Goal: Transaction & Acquisition: Purchase product/service

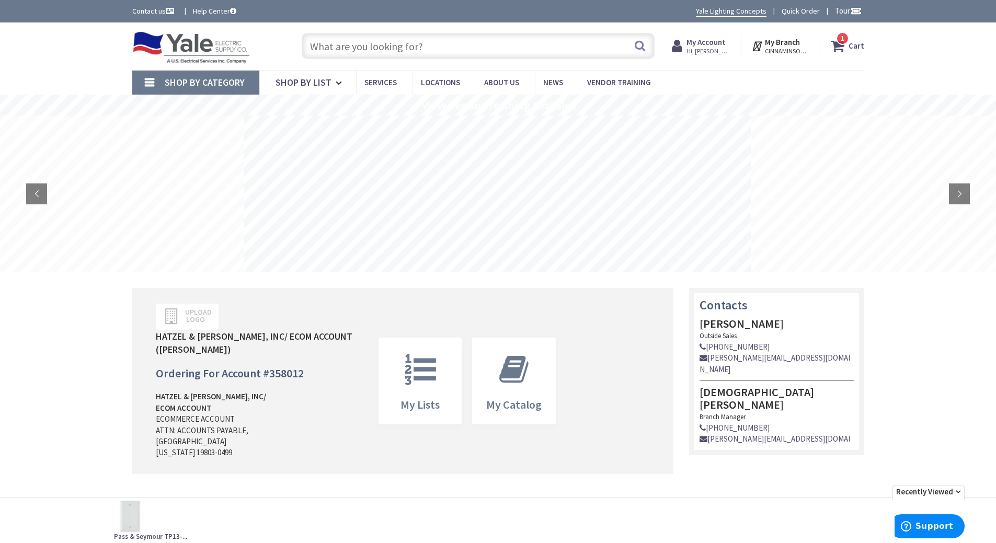
click at [855, 47] on strong "Cart" at bounding box center [856, 46] width 16 height 19
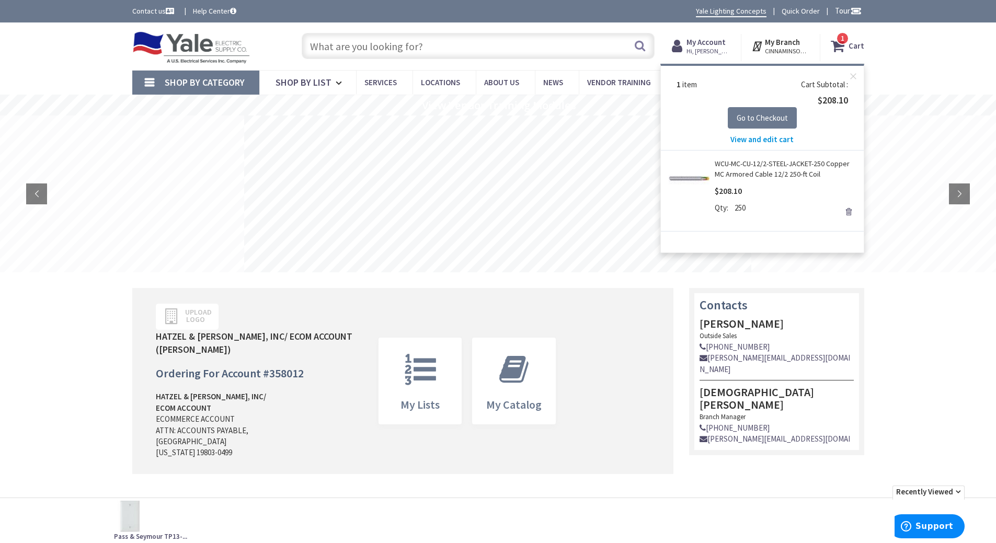
click at [782, 142] on span "View and edit cart" at bounding box center [761, 139] width 63 height 10
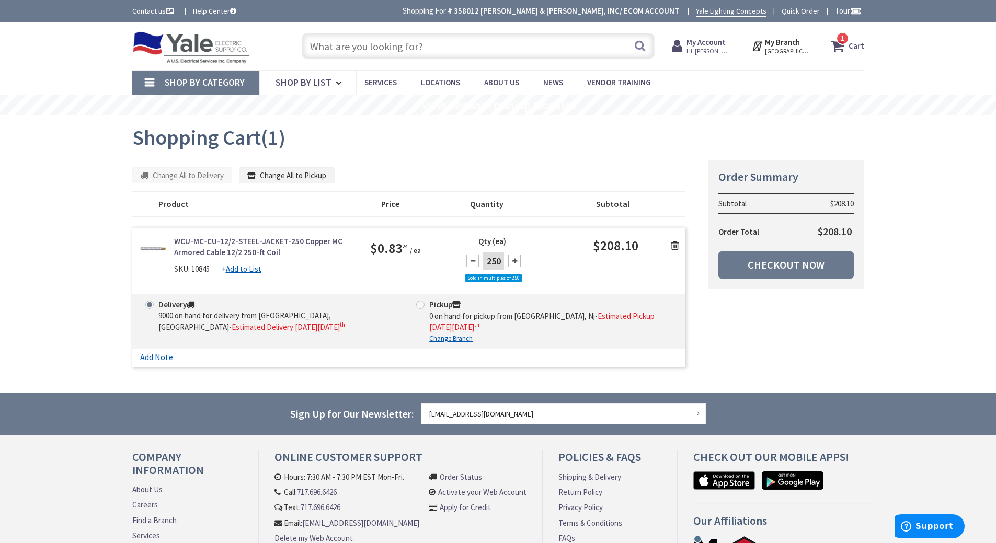
click at [675, 244] on icon at bounding box center [675, 245] width 8 height 10
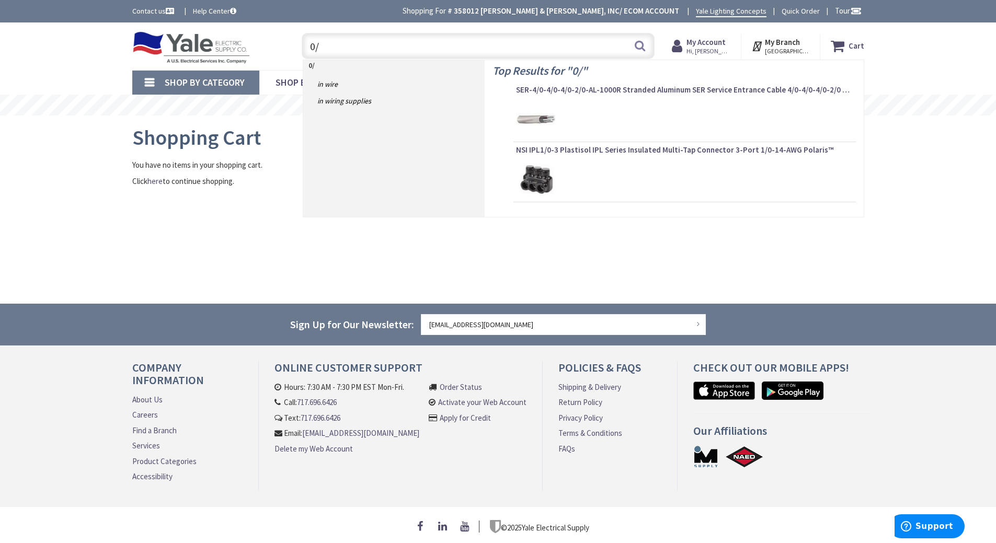
type input "0"
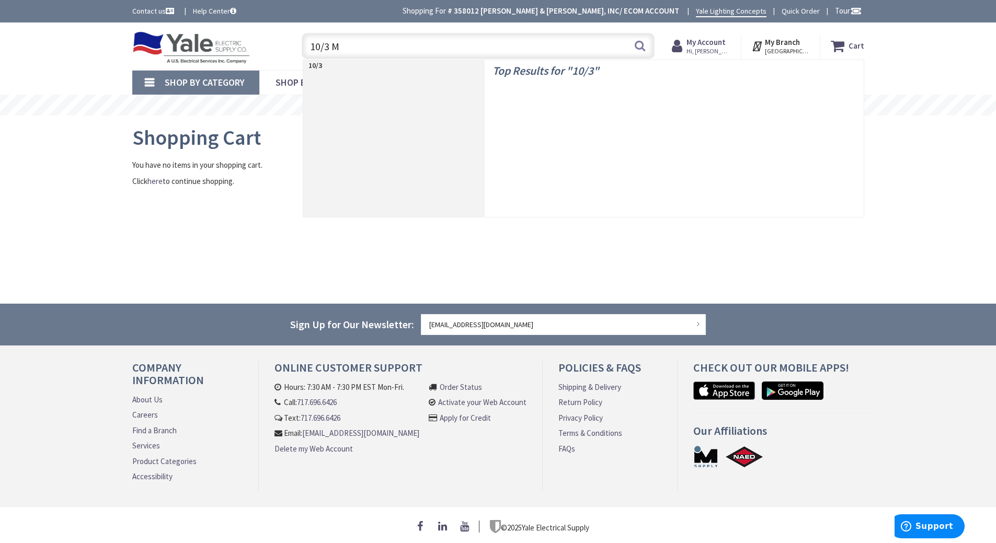
type input "10/3 MC"
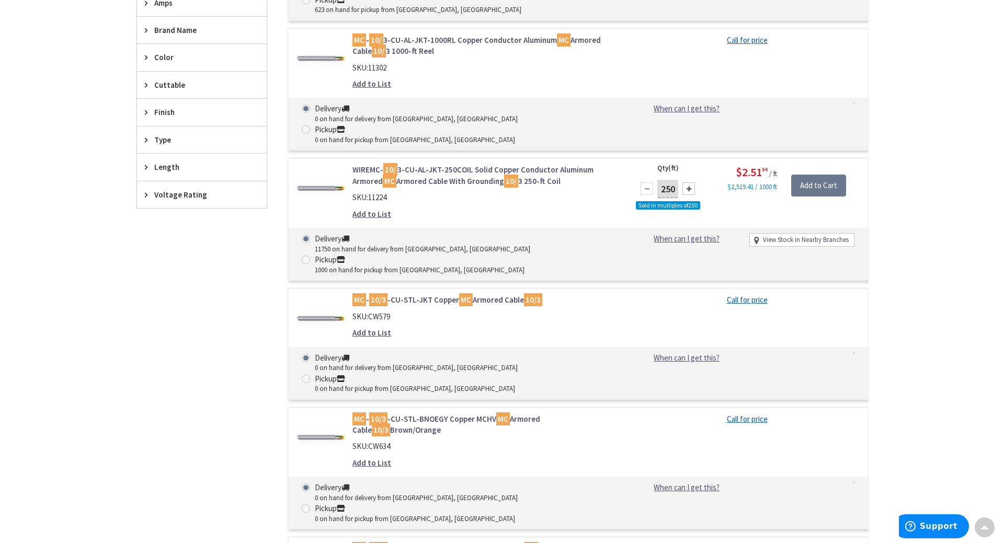
scroll to position [418, 0]
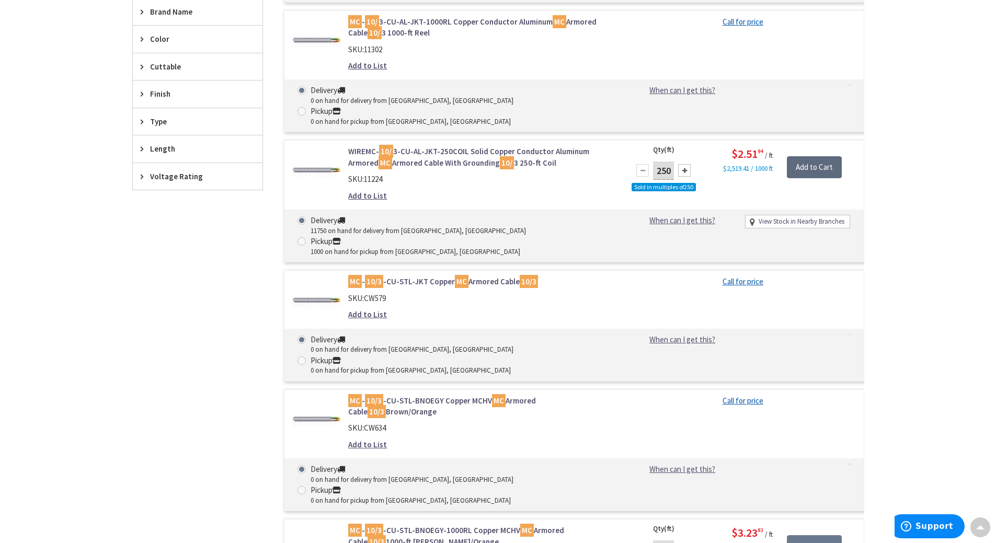
click at [793, 156] on input "Add to Cart" at bounding box center [814, 167] width 55 height 22
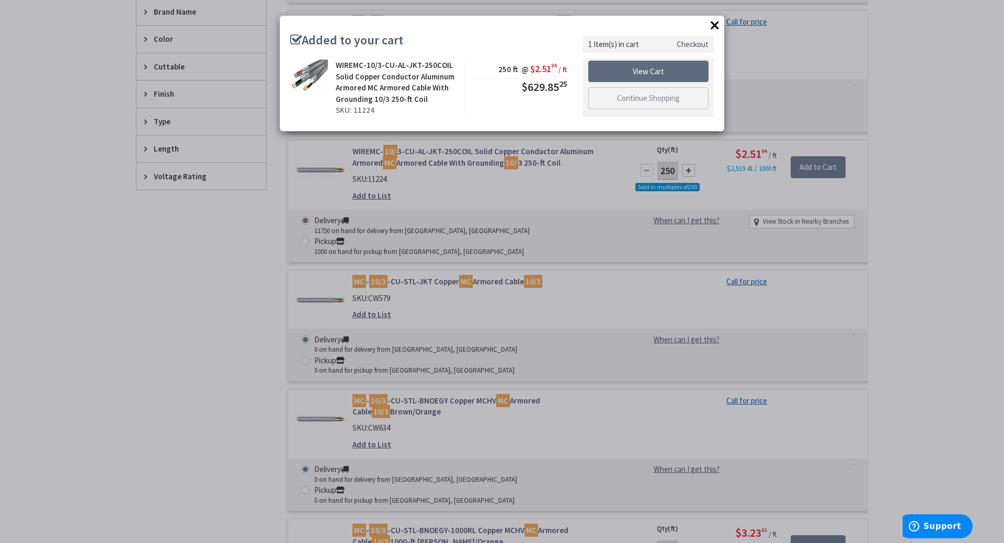
click at [689, 66] on link "View Cart" at bounding box center [648, 72] width 120 height 22
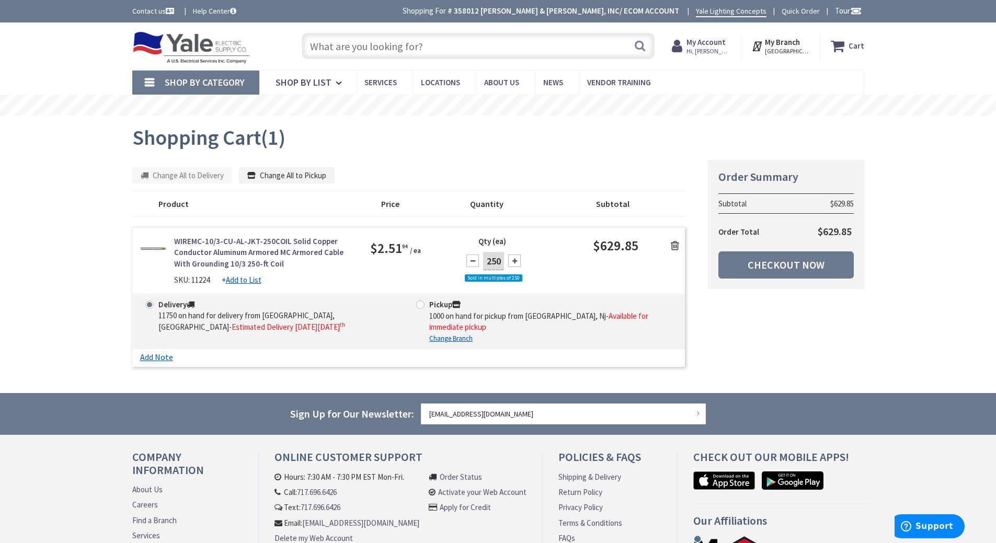
click at [392, 50] on input "text" at bounding box center [478, 46] width 353 height 26
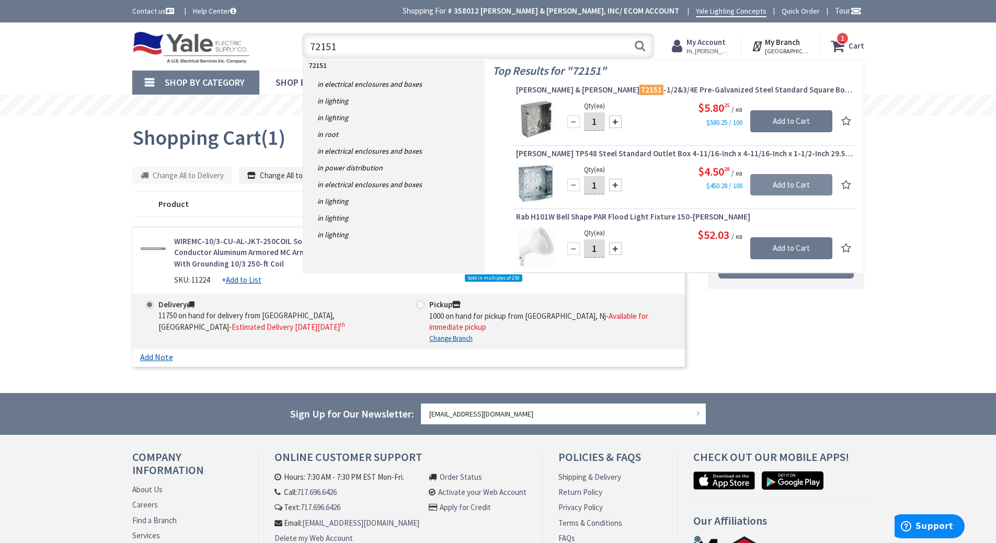
type input "72151"
click at [797, 178] on input "Add to Cart" at bounding box center [791, 185] width 82 height 22
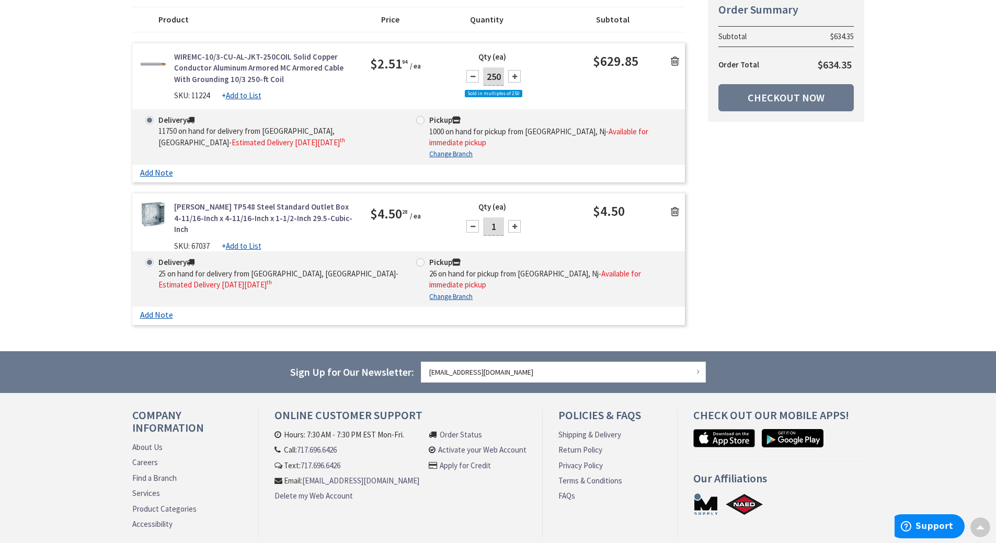
click at [676, 206] on icon at bounding box center [675, 211] width 8 height 10
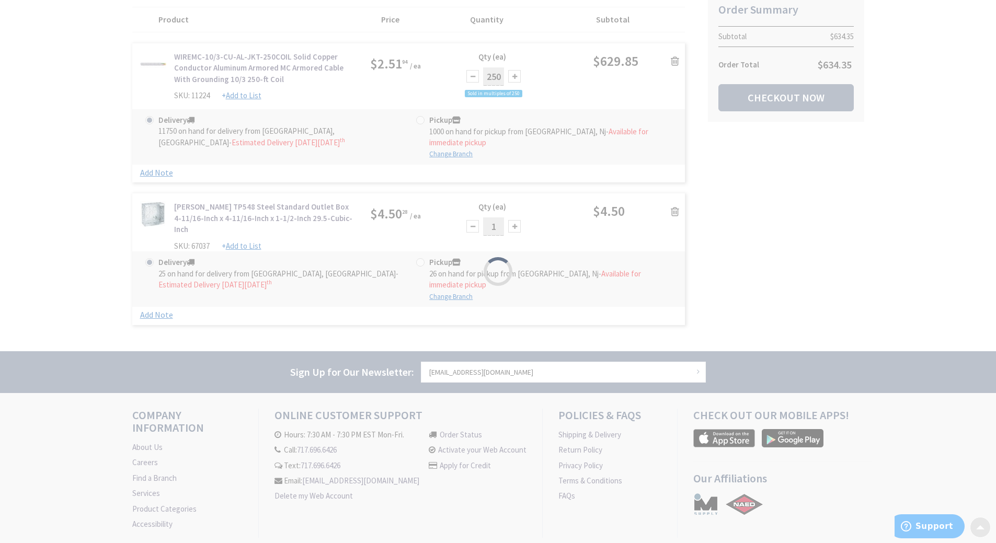
scroll to position [84, 0]
